Goal: Task Accomplishment & Management: Use online tool/utility

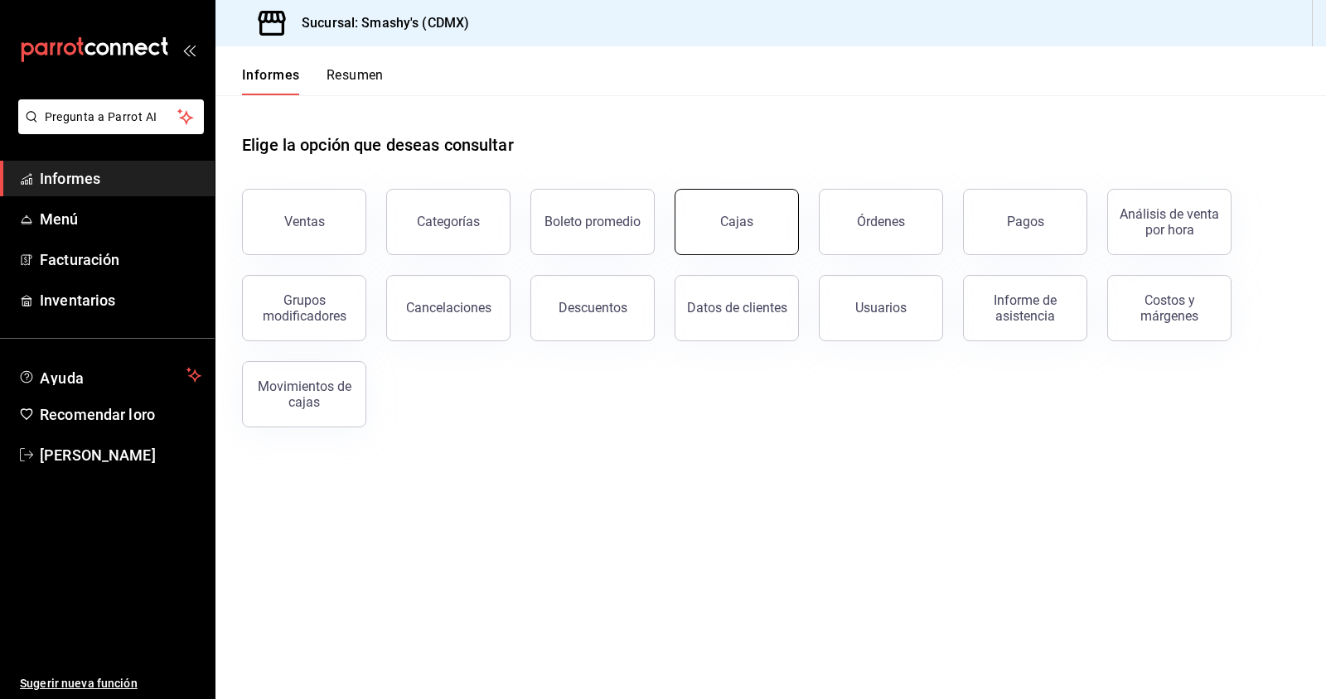
click at [713, 215] on button "Cajas" at bounding box center [736, 222] width 124 height 66
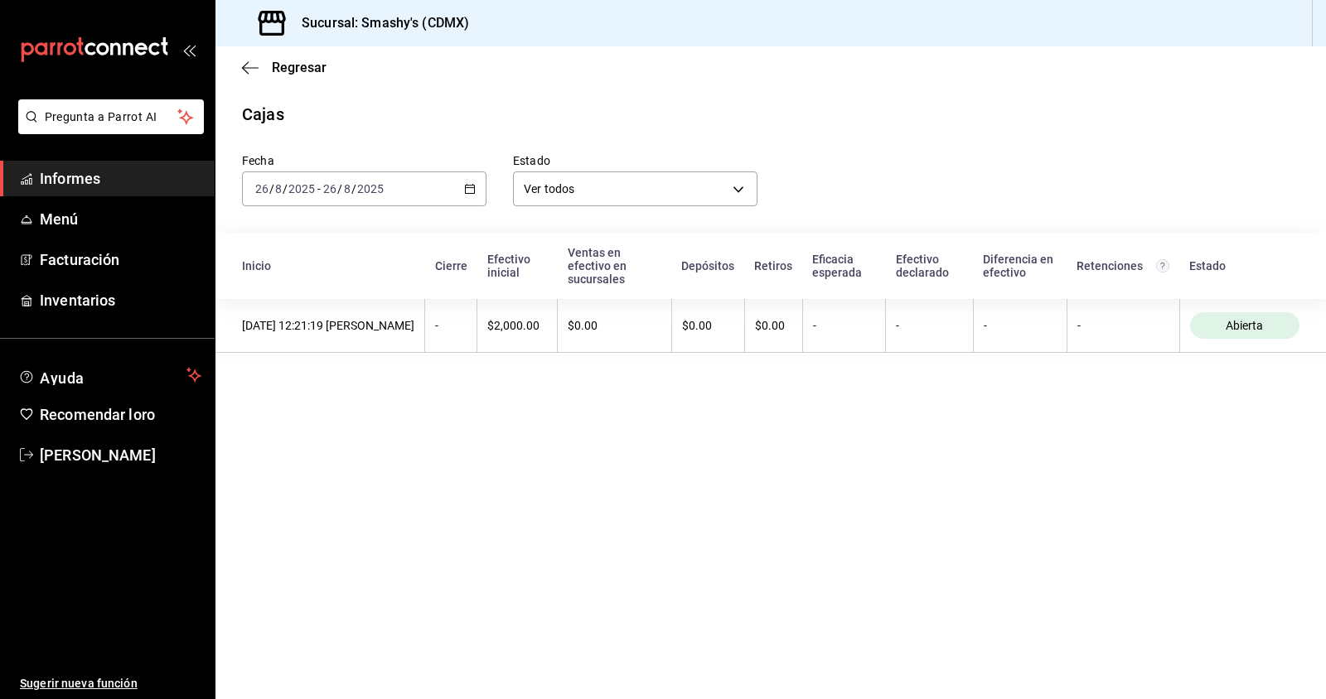
click at [466, 190] on icon "button" at bounding box center [470, 189] width 12 height 12
click at [311, 281] on span "Ayer" at bounding box center [320, 276] width 128 height 17
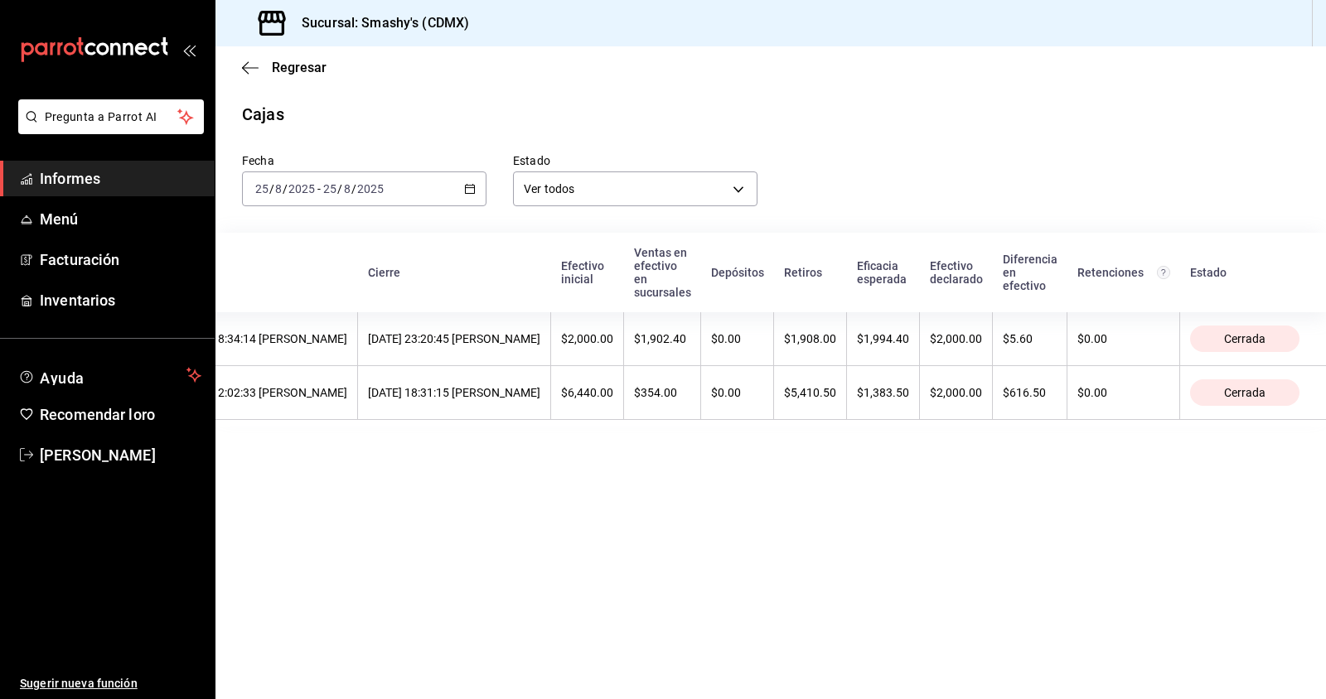
scroll to position [0, 167]
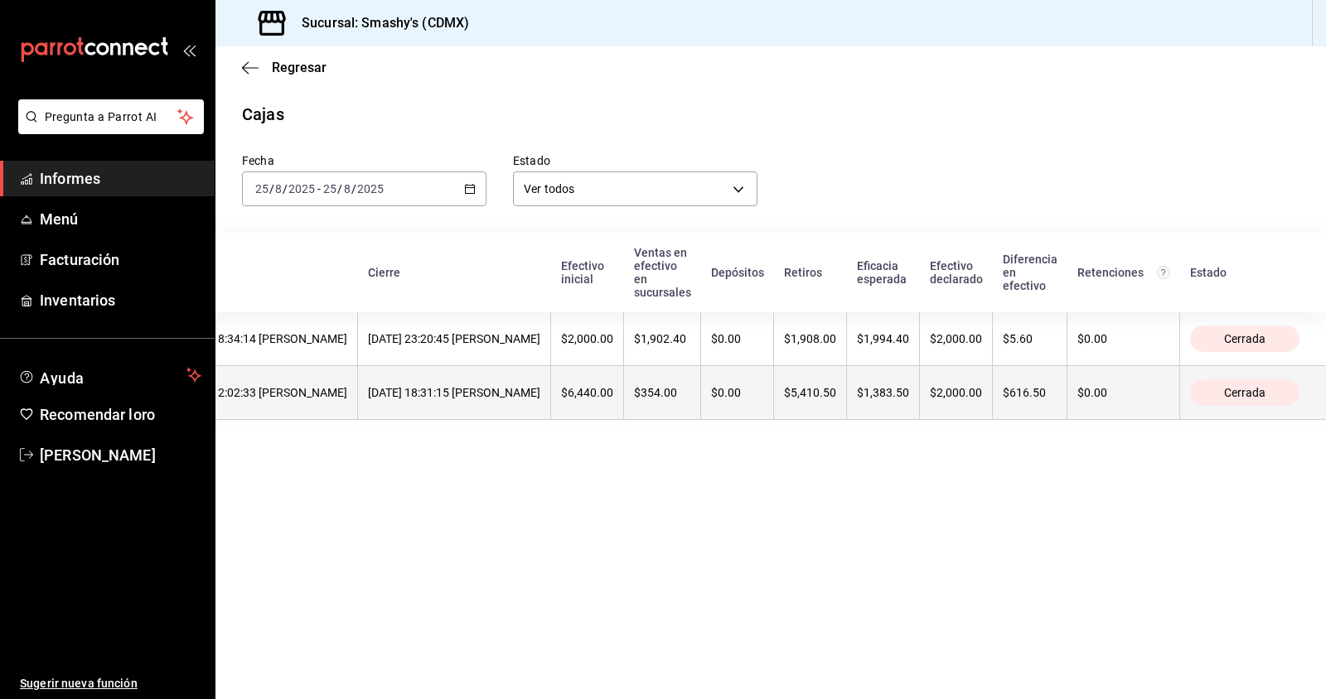
click at [845, 387] on th "$5,410.50" at bounding box center [810, 393] width 73 height 54
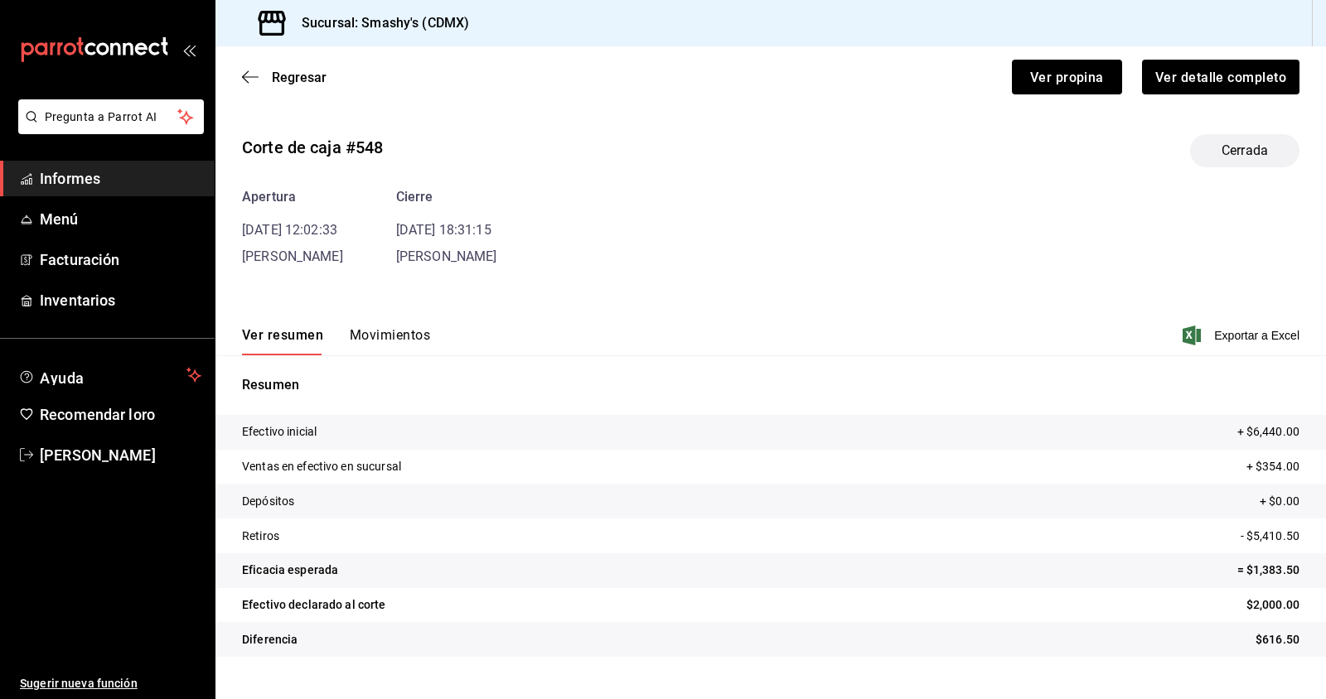
click at [406, 322] on div "Ver resumen Movimientos Exportar a Excel" at bounding box center [770, 331] width 1110 height 49
click at [403, 329] on font "Movimientos" at bounding box center [390, 335] width 80 height 16
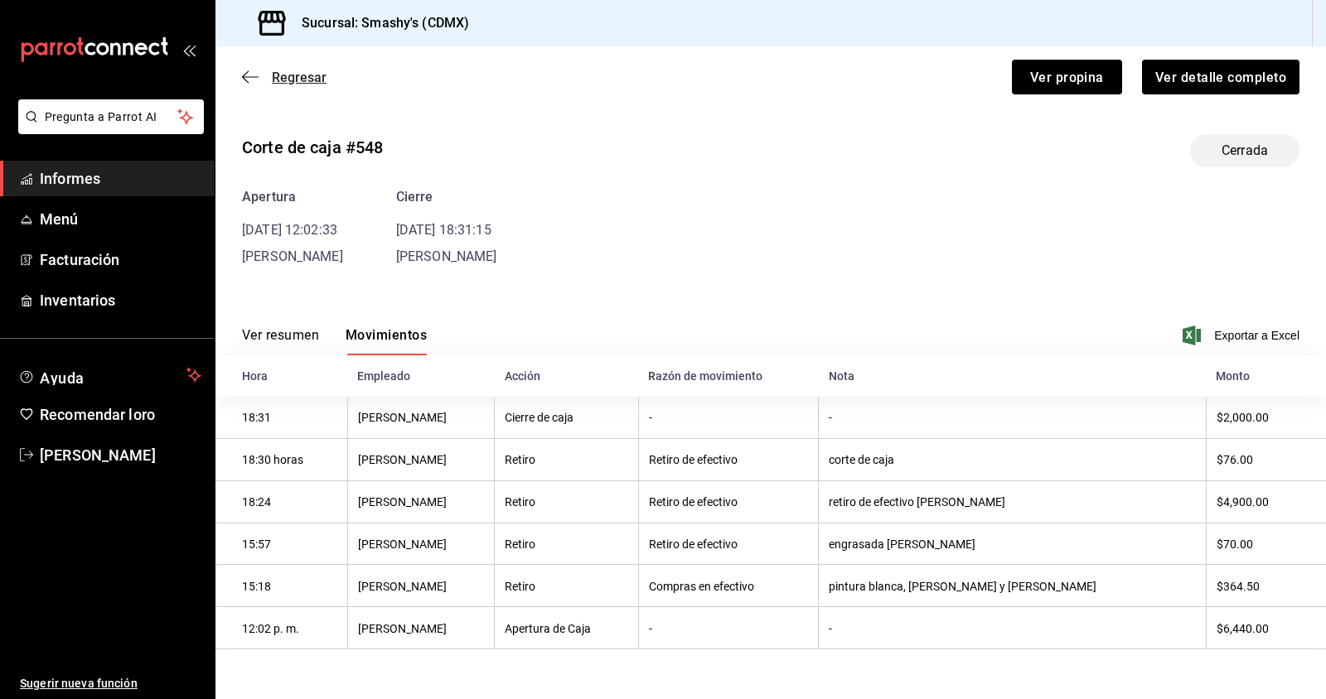
click at [308, 82] on font "Regresar" at bounding box center [299, 78] width 55 height 16
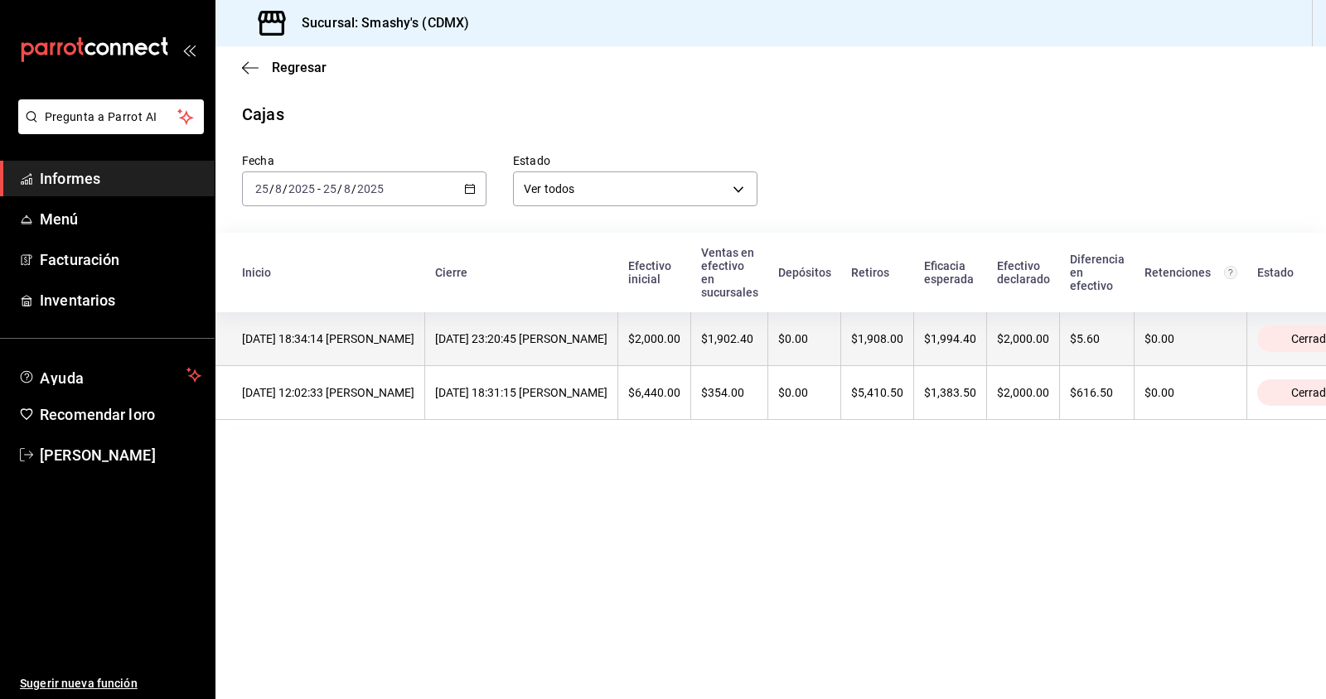
click at [841, 360] on th "$0.00" at bounding box center [804, 339] width 73 height 54
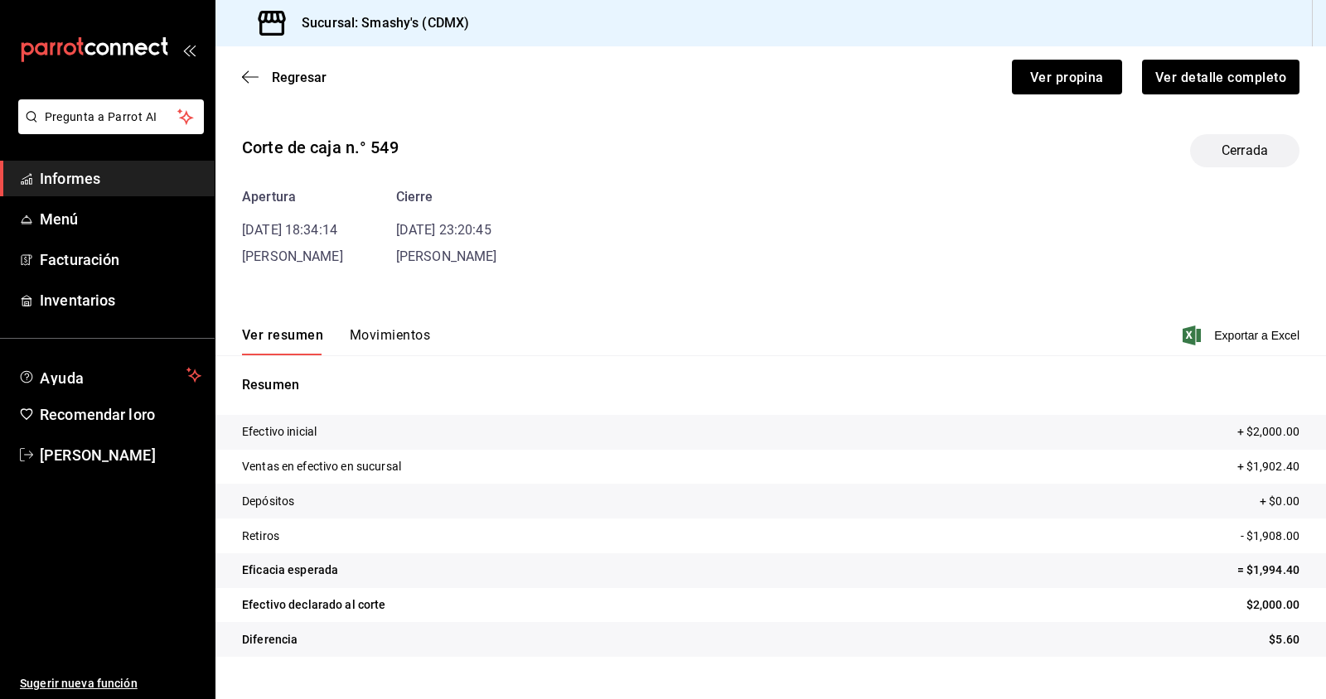
click at [413, 327] on font "Movimientos" at bounding box center [390, 335] width 80 height 16
